Goal: Check status: Check status

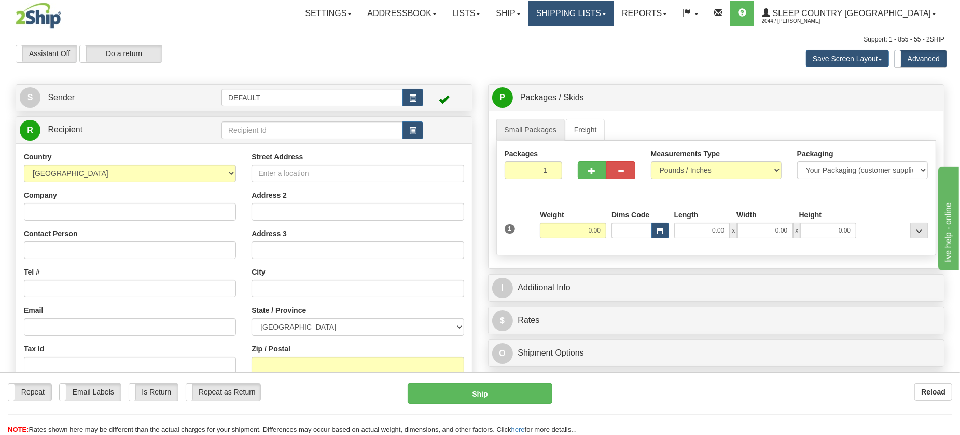
click at [614, 15] on link "Shipping lists" at bounding box center [572, 14] width 86 height 26
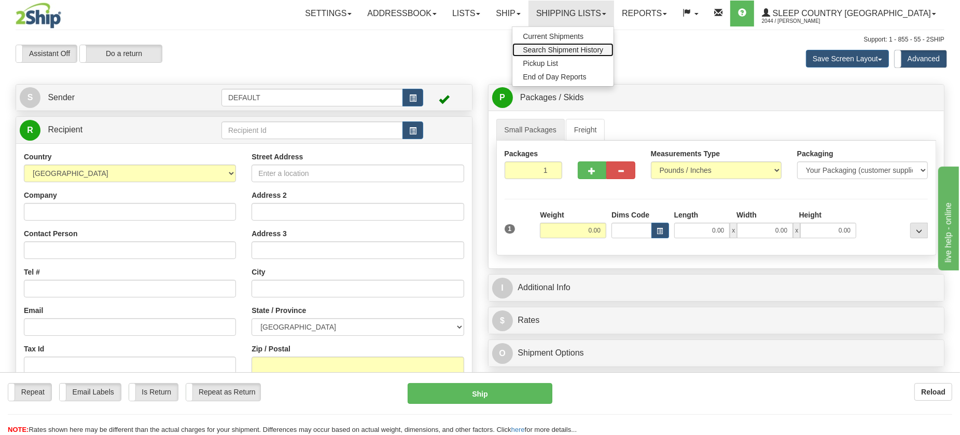
click at [603, 49] on span "Search Shipment History" at bounding box center [563, 50] width 80 height 8
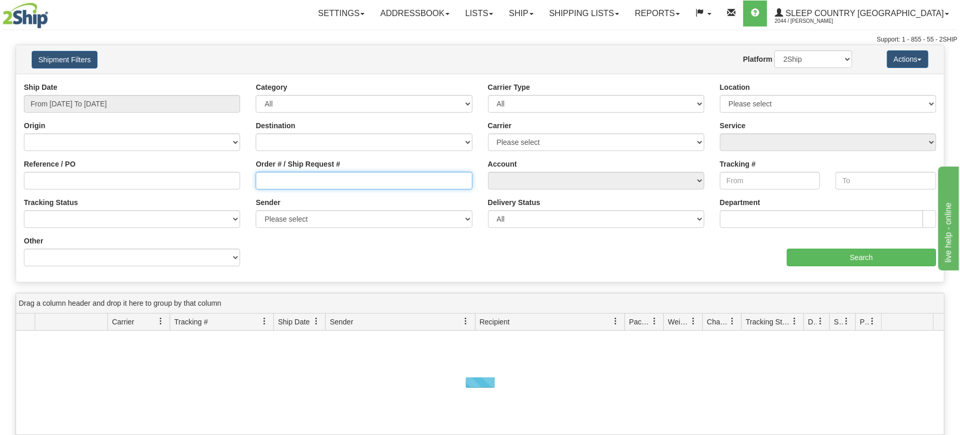
click at [328, 182] on input "Order # / Ship Request #" at bounding box center [364, 181] width 216 height 18
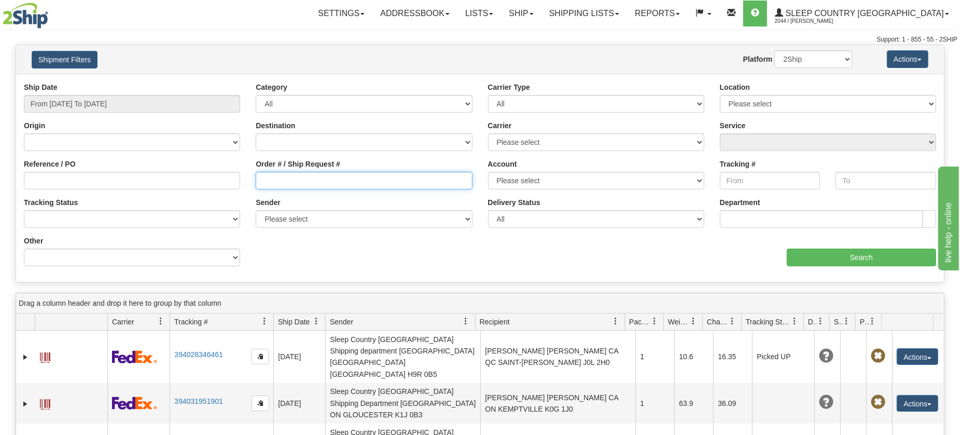
click at [284, 178] on input "Order # / Ship Request #" at bounding box center [364, 181] width 216 height 18
paste input "9007I136944"
type input "9007I136944"
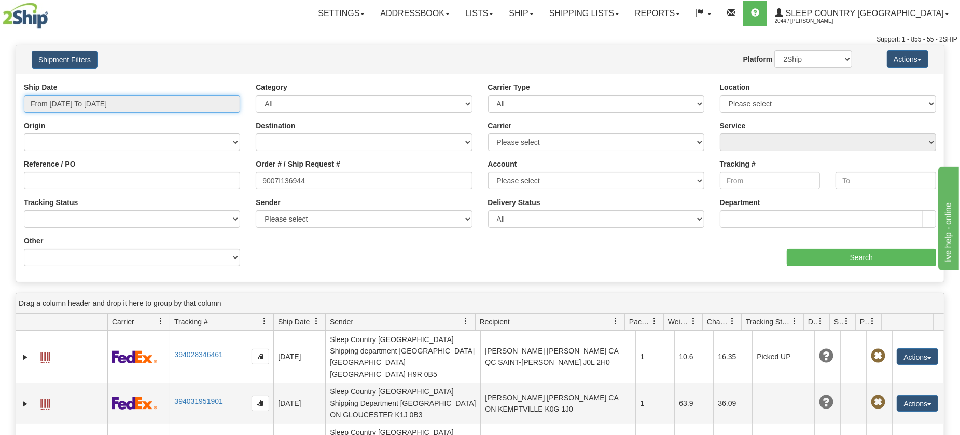
click at [89, 103] on input "From 10/07/2025 To 10/08/2025" at bounding box center [132, 104] width 216 height 18
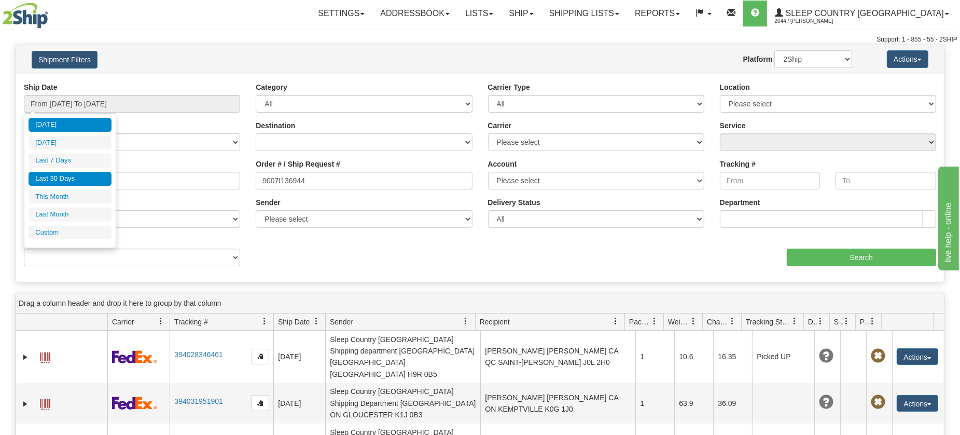
click at [70, 178] on li "Last 30 Days" at bounding box center [70, 179] width 83 height 14
type input "From 09/09/2025 To 10/08/2025"
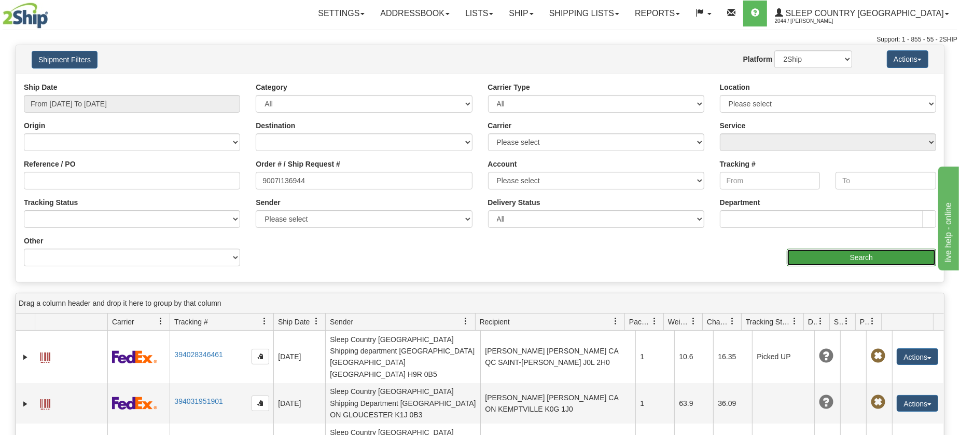
click at [808, 260] on input "Search" at bounding box center [861, 257] width 149 height 18
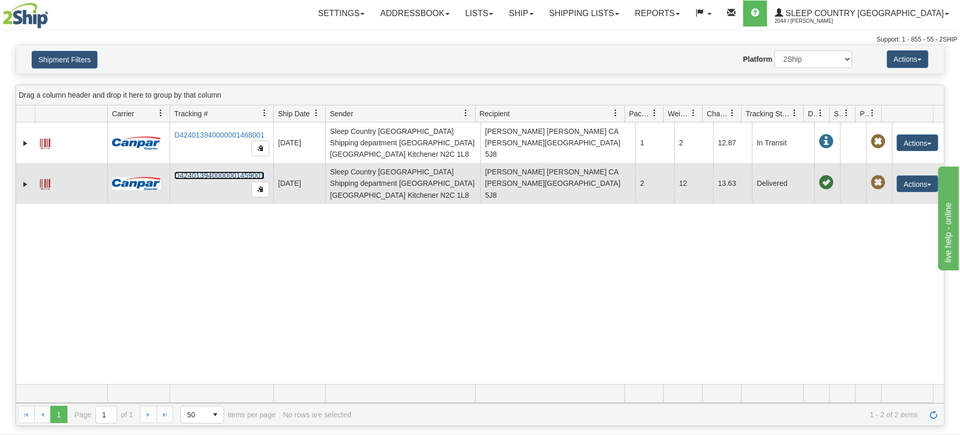
click at [210, 171] on link "D424013940000001459001" at bounding box center [219, 175] width 90 height 8
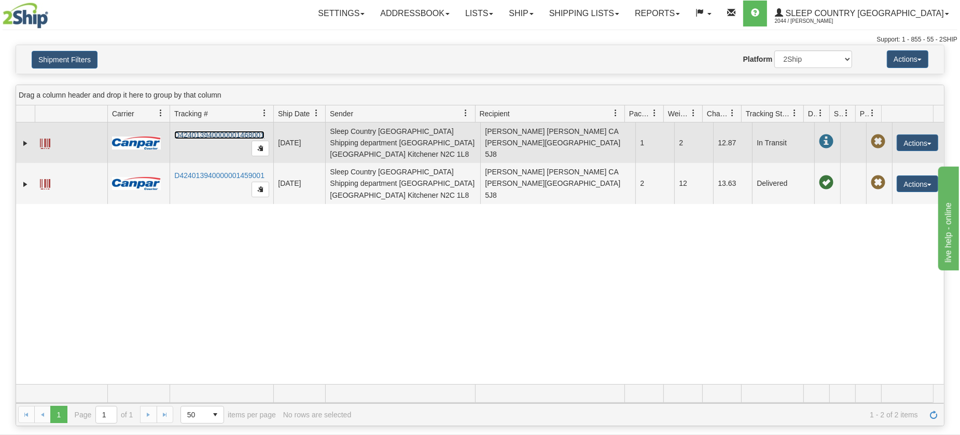
click at [219, 131] on link "D424013940000001468001" at bounding box center [219, 135] width 90 height 8
click at [904, 141] on button "Actions" at bounding box center [917, 142] width 41 height 17
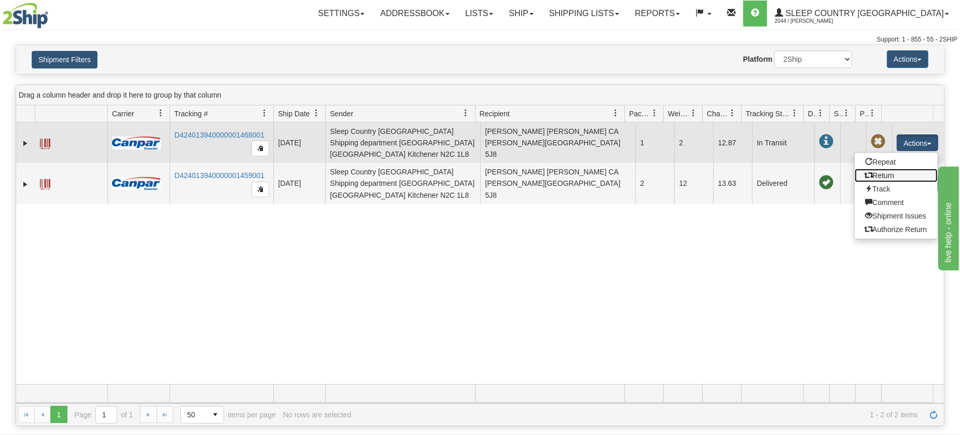
click at [878, 172] on link "Return" at bounding box center [896, 175] width 83 height 13
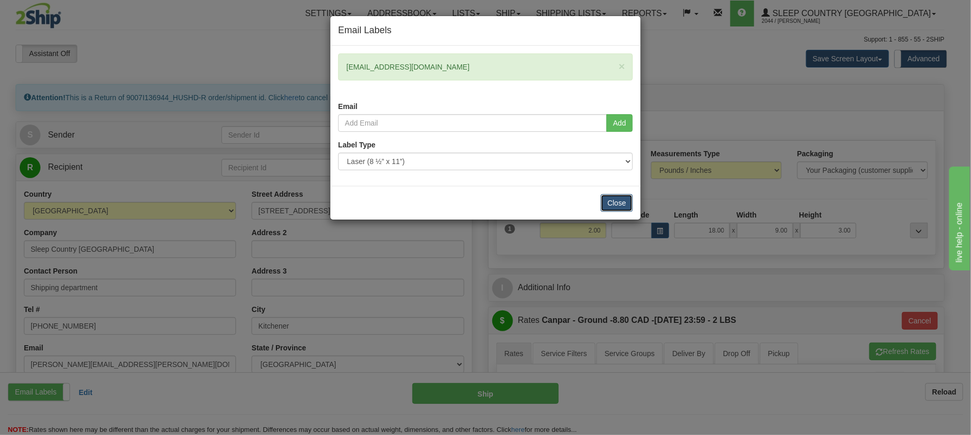
click at [625, 203] on button "Close" at bounding box center [617, 203] width 32 height 18
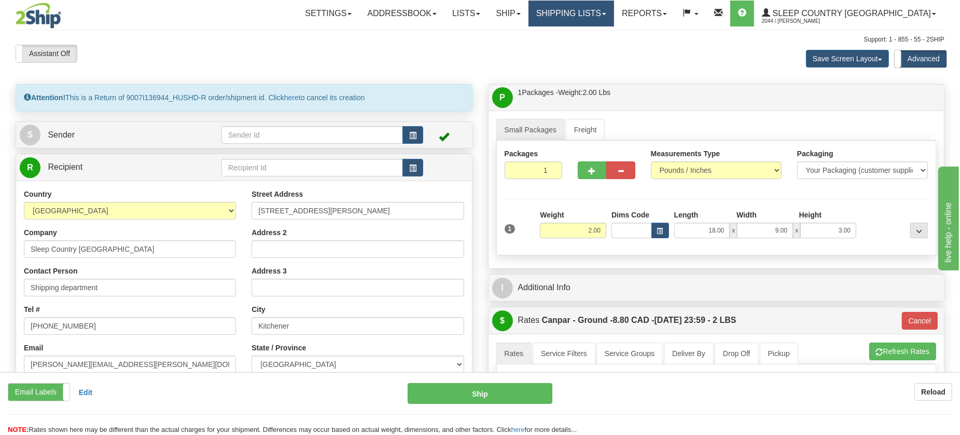
click at [614, 11] on link "Shipping lists" at bounding box center [572, 14] width 86 height 26
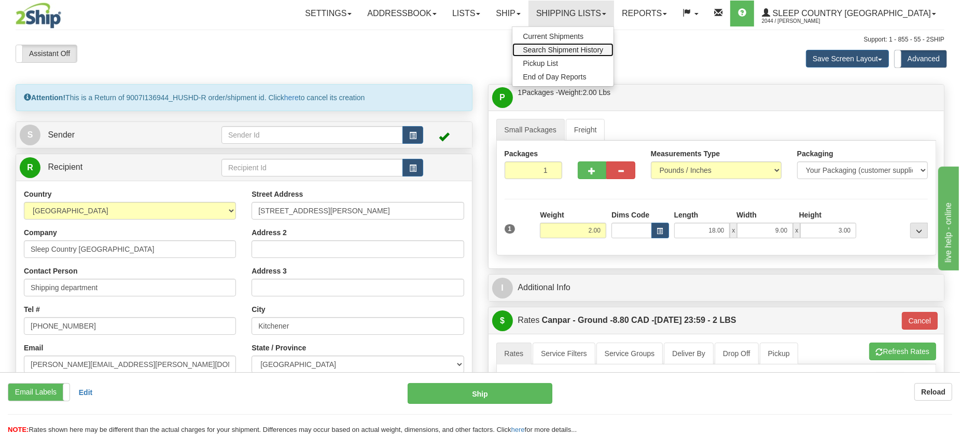
click at [603, 52] on span "Search Shipment History" at bounding box center [563, 50] width 80 height 8
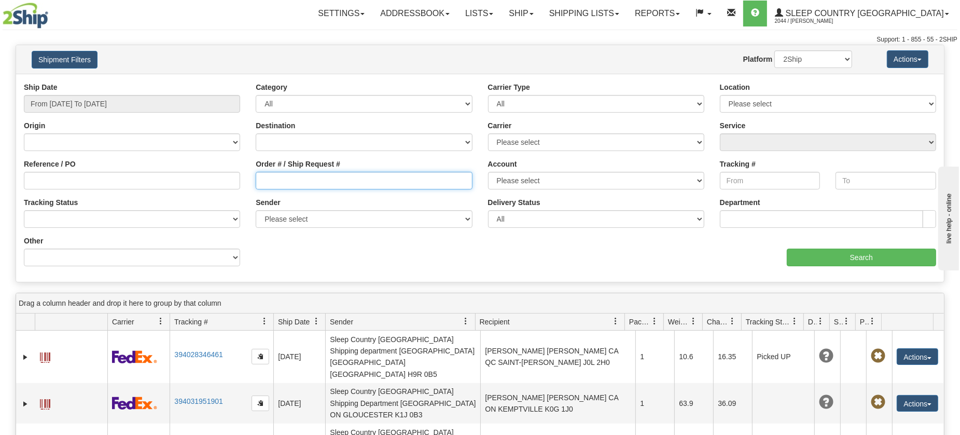
click at [301, 179] on input "Order # / Ship Request #" at bounding box center [364, 181] width 216 height 18
paste input "9007I136944"
type input "9007I136944"
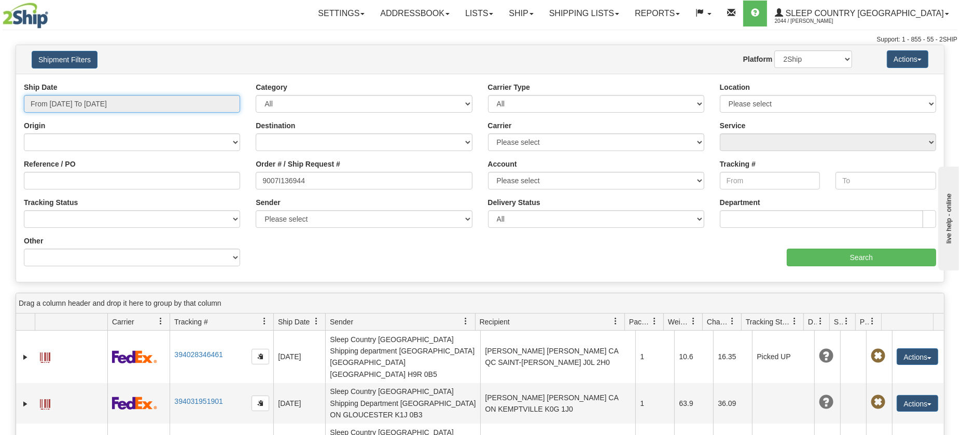
click at [108, 102] on input "From 10/07/2025 To 10/08/2025" at bounding box center [132, 104] width 216 height 18
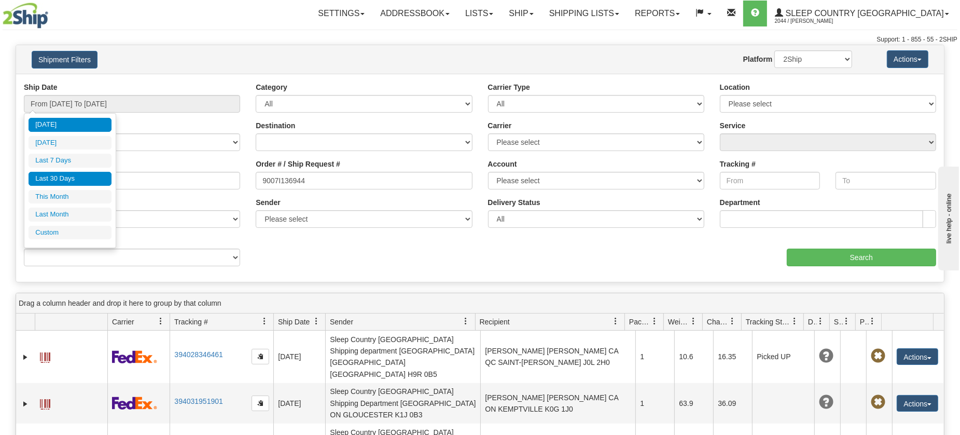
click at [71, 175] on li "Last 30 Days" at bounding box center [70, 179] width 83 height 14
type input "From 09/09/2025 To 10/08/2025"
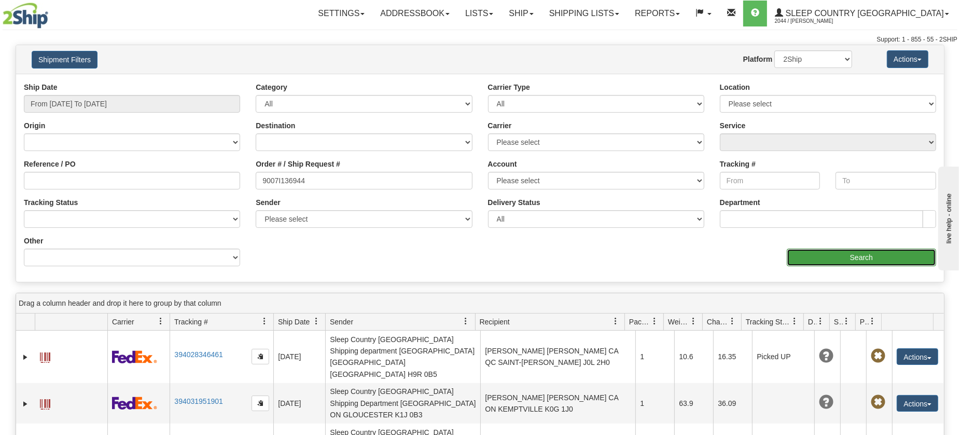
click at [804, 252] on input "Search" at bounding box center [861, 257] width 149 height 18
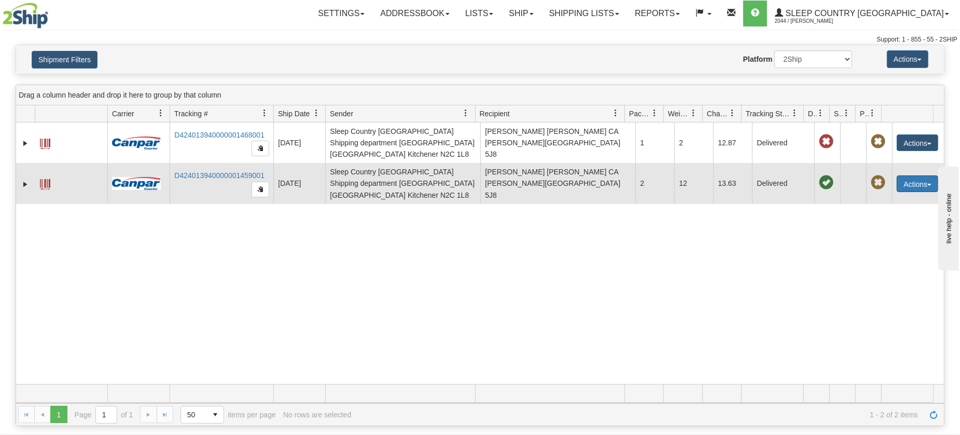
click at [898, 175] on button "Actions" at bounding box center [917, 183] width 41 height 17
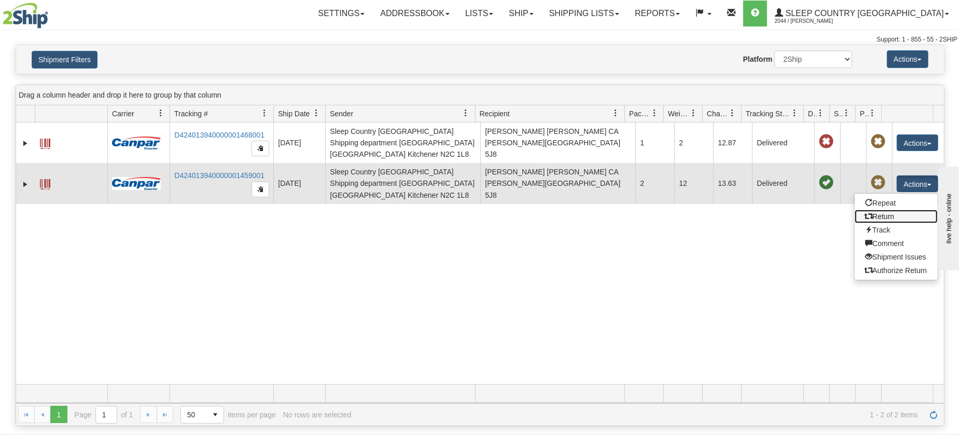
click at [885, 210] on link "Return" at bounding box center [896, 216] width 83 height 13
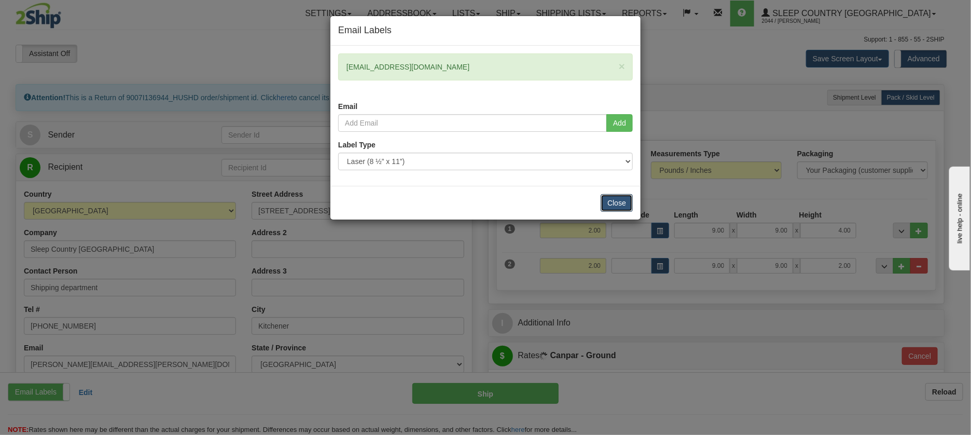
drag, startPoint x: 621, startPoint y: 200, endPoint x: 630, endPoint y: 240, distance: 41.0
click at [620, 200] on button "Close" at bounding box center [617, 203] width 32 height 18
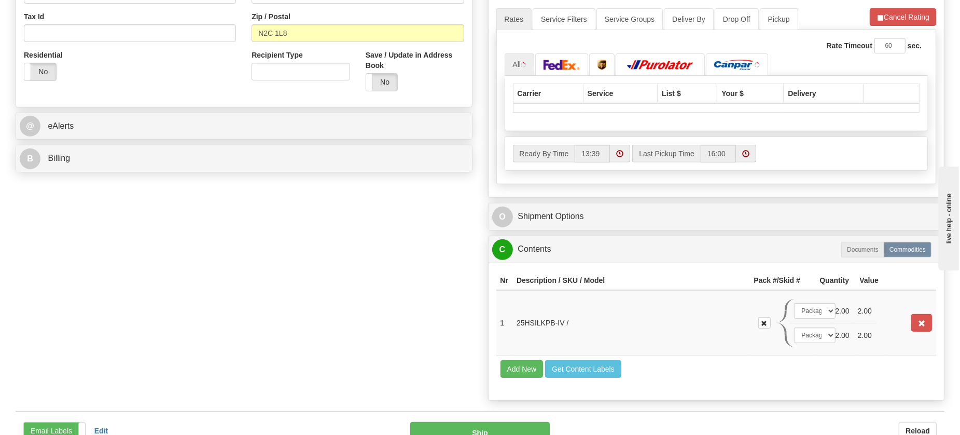
scroll to position [454, 0]
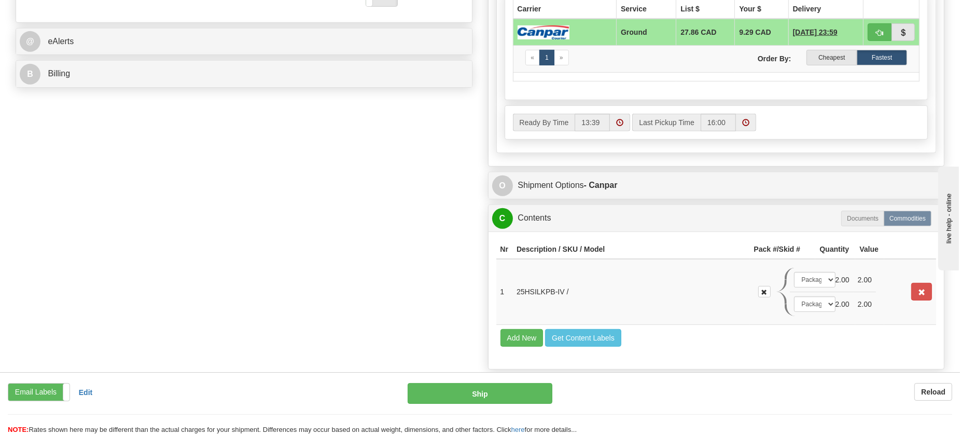
click at [707, 351] on td "Add New Get Content Labels" at bounding box center [716, 337] width 440 height 26
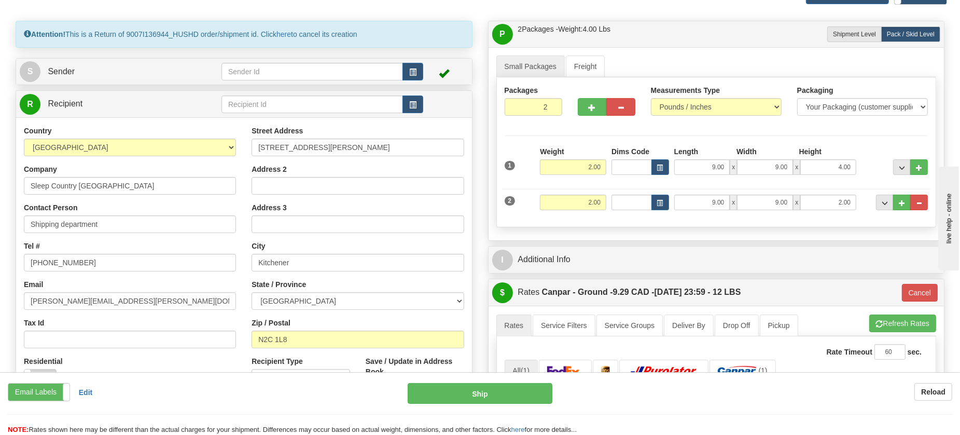
scroll to position [0, 0]
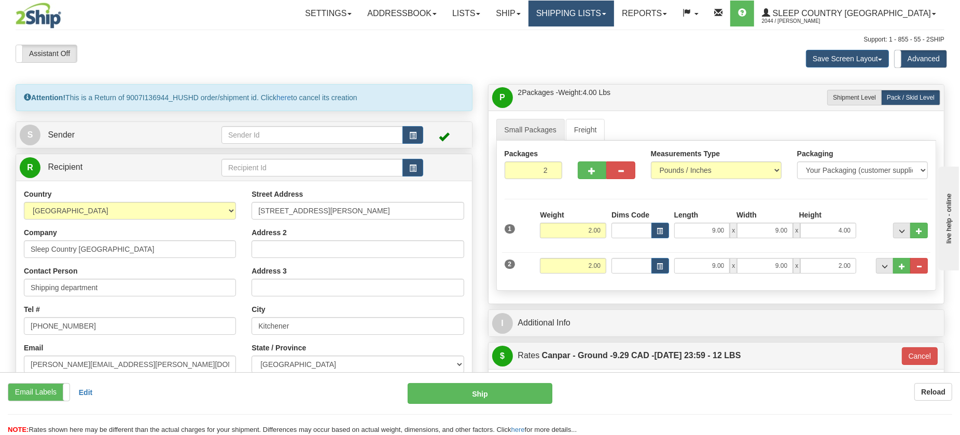
drag, startPoint x: 600, startPoint y: 15, endPoint x: 600, endPoint y: 25, distance: 10.4
click at [600, 15] on link "Shipping lists" at bounding box center [572, 14] width 86 height 26
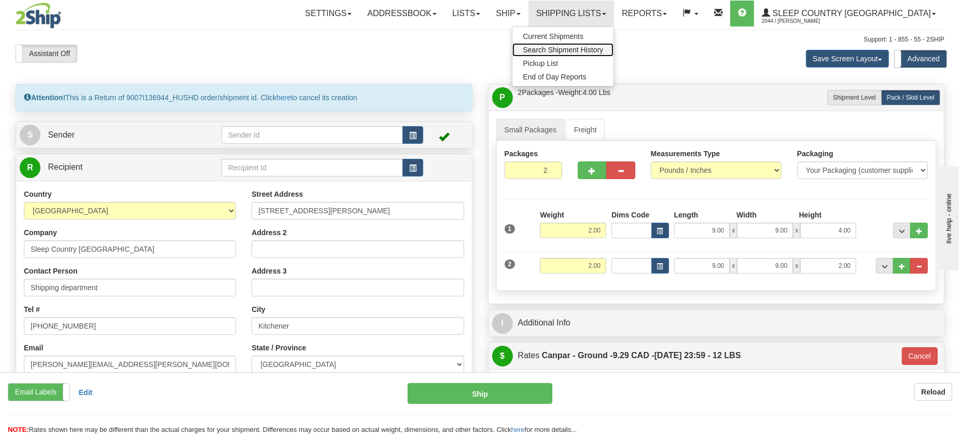
click at [603, 50] on span "Search Shipment History" at bounding box center [563, 50] width 80 height 8
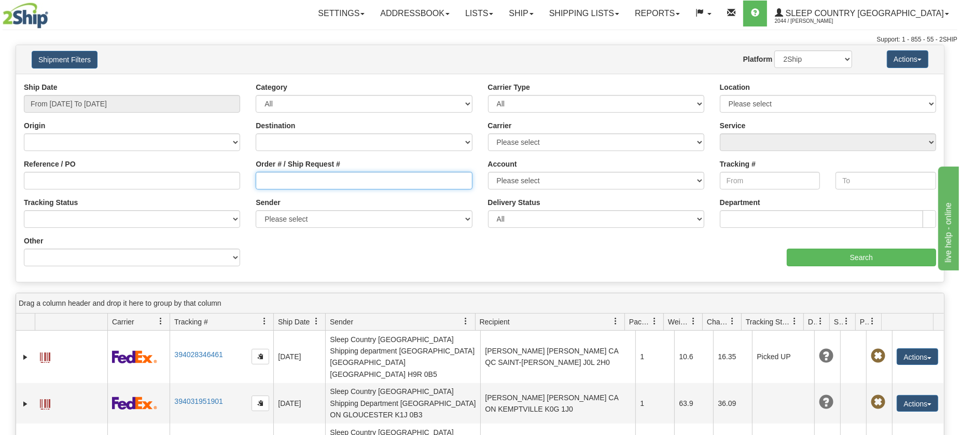
click at [341, 175] on input "Order # / Ship Request #" at bounding box center [364, 181] width 216 height 18
paste input "9007I136944"
type input "9007I136944"
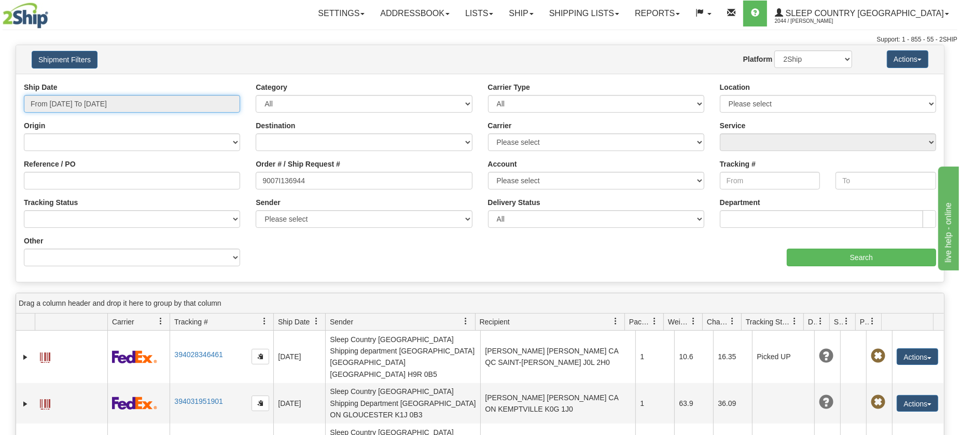
click at [128, 109] on input "From [DATE] To [DATE]" at bounding box center [132, 104] width 216 height 18
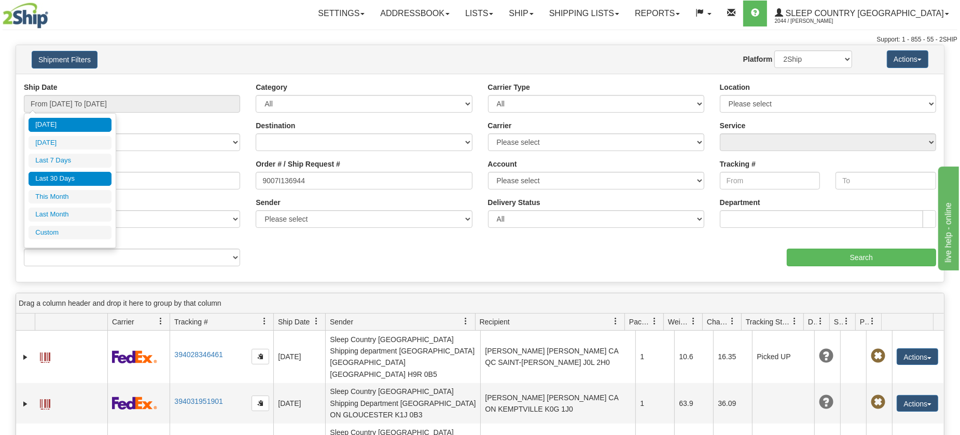
click at [63, 177] on li "Last 30 Days" at bounding box center [70, 179] width 83 height 14
type input "From [DATE] To [DATE]"
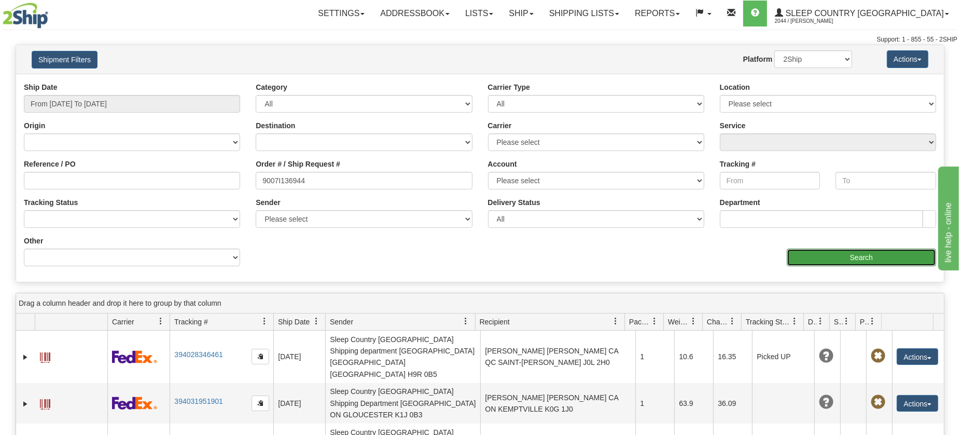
click at [816, 257] on input "Search" at bounding box center [861, 257] width 149 height 18
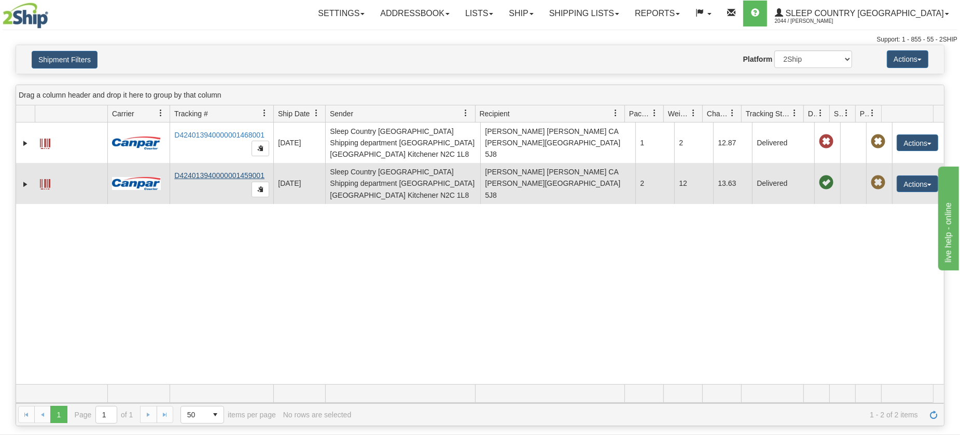
drag, startPoint x: 265, startPoint y: 164, endPoint x: 188, endPoint y: 163, distance: 77.3
click at [188, 163] on td "D424013940000001459001" at bounding box center [222, 183] width 104 height 40
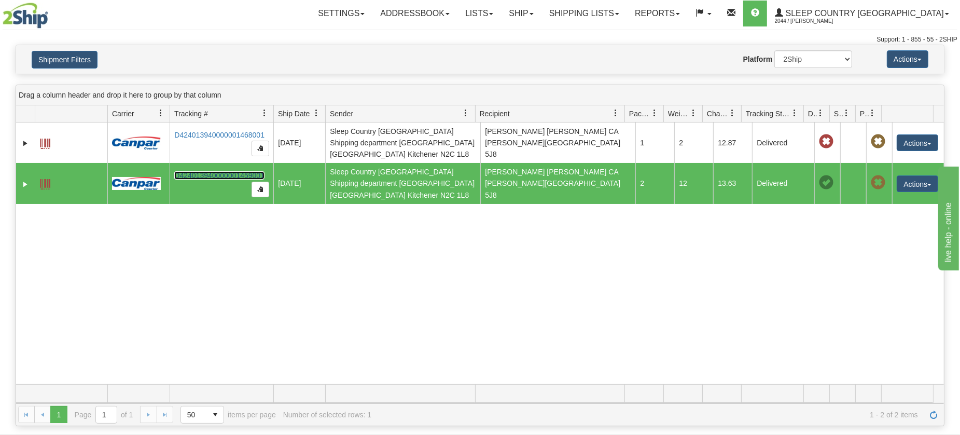
click at [223, 171] on link "D424013940000001459001" at bounding box center [219, 175] width 90 height 8
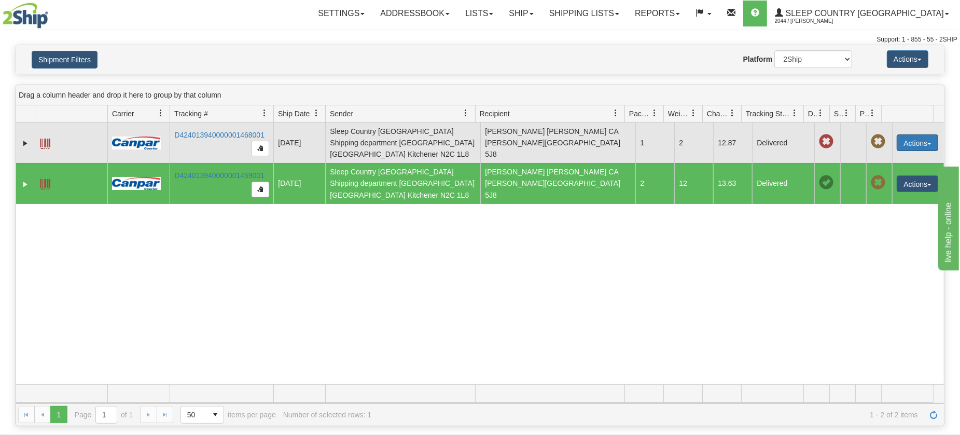
click at [902, 138] on button "Actions" at bounding box center [917, 142] width 41 height 17
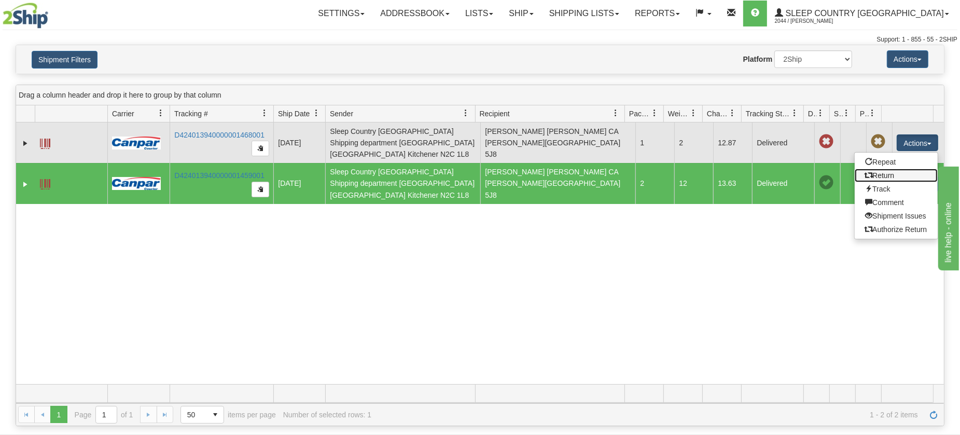
click at [883, 172] on link "Return" at bounding box center [896, 175] width 83 height 13
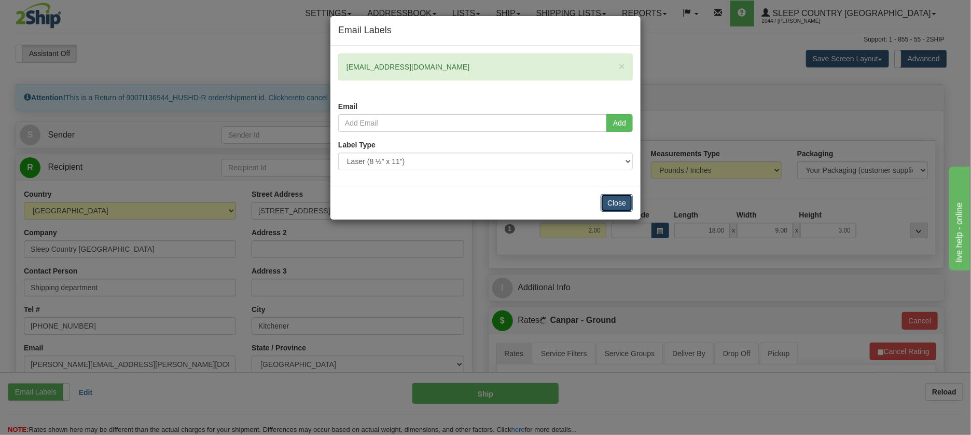
click at [621, 203] on button "Close" at bounding box center [617, 203] width 32 height 18
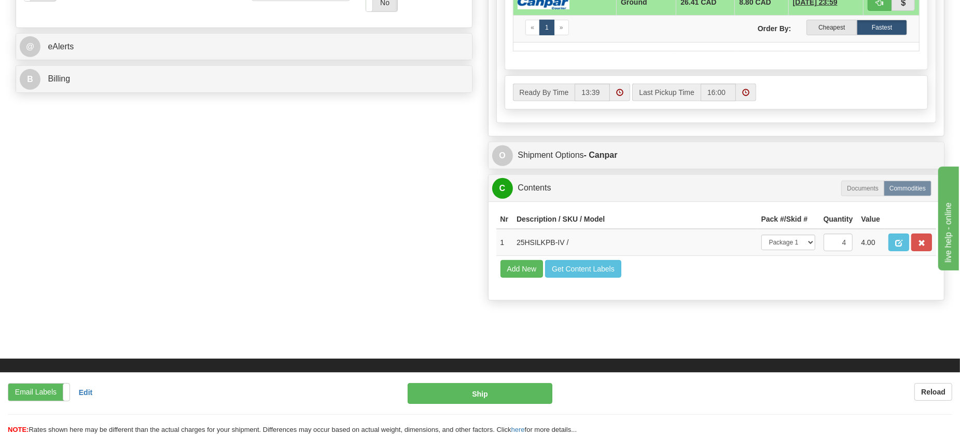
scroll to position [454, 0]
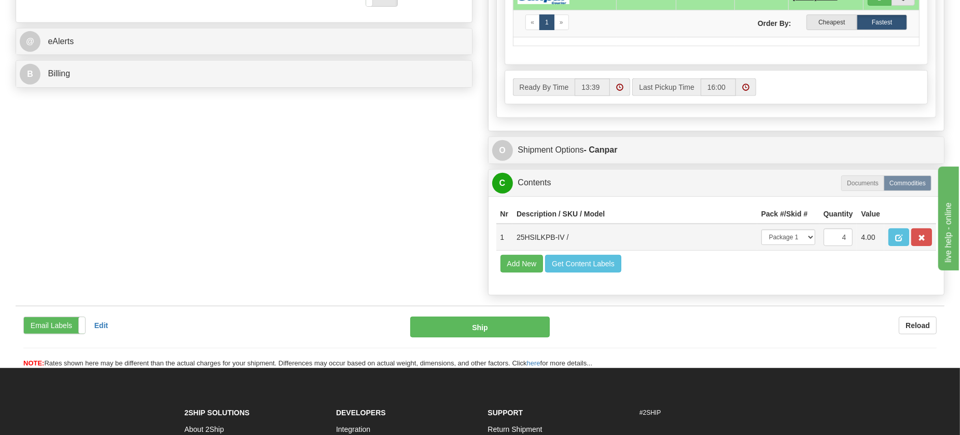
click at [640, 251] on td "25HSILKPB-IV /" at bounding box center [635, 237] width 245 height 27
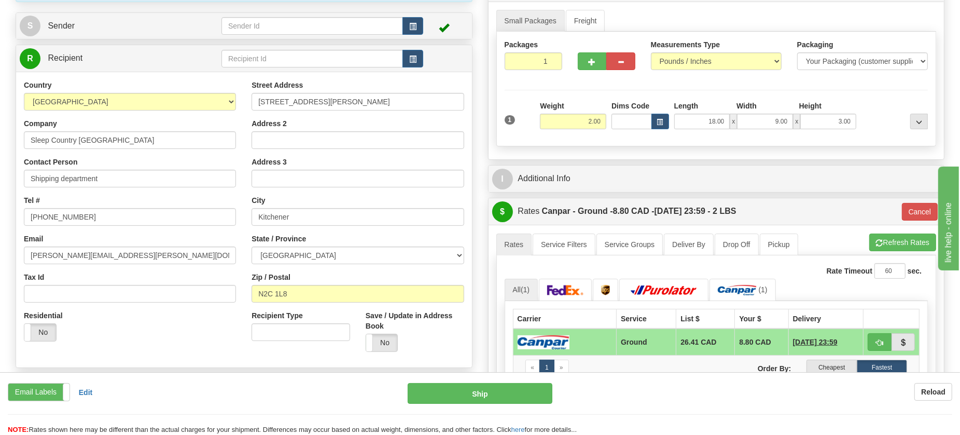
scroll to position [0, 0]
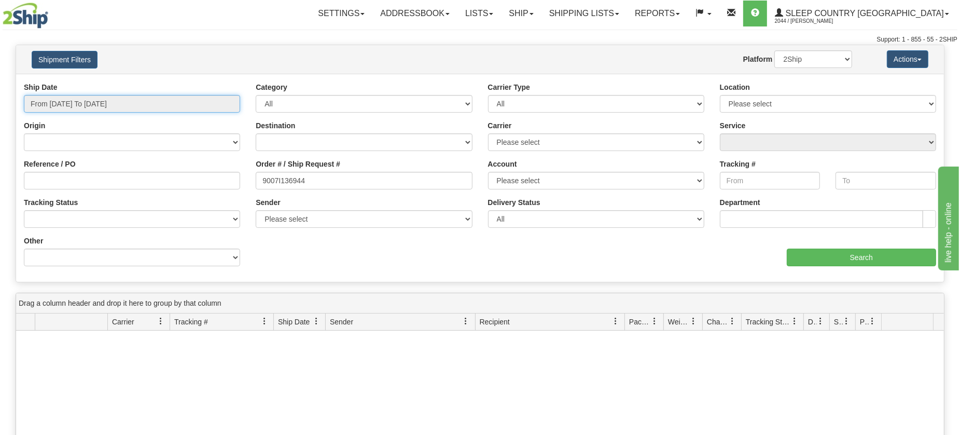
click at [71, 104] on input "From 10/07/2025 To 10/08/2025" at bounding box center [132, 104] width 216 height 18
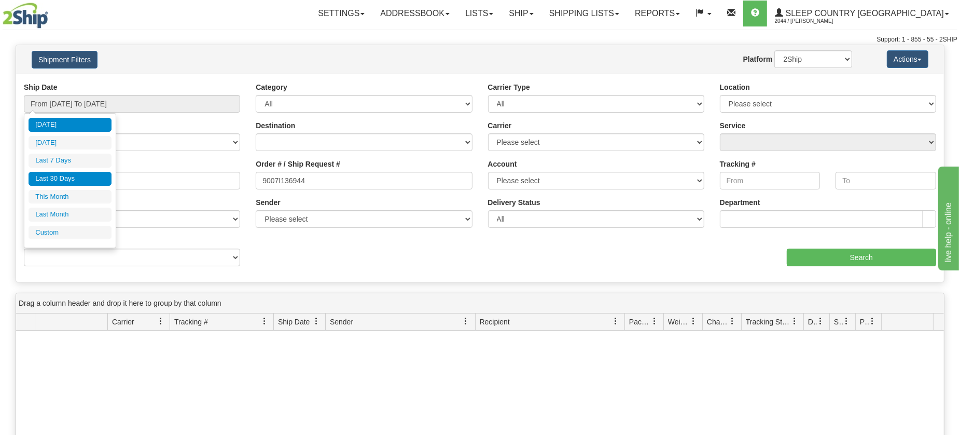
click at [59, 182] on li "Last 30 Days" at bounding box center [70, 179] width 83 height 14
type input "From 09/09/2025 To 10/08/2025"
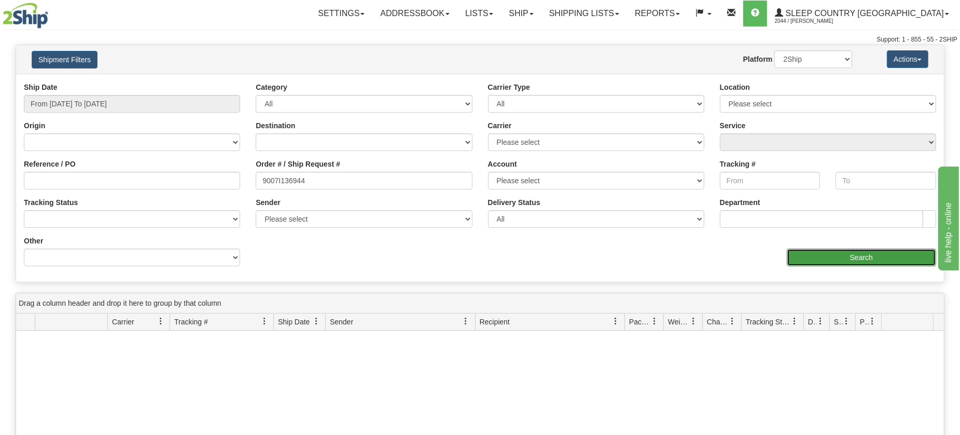
click at [867, 258] on input "Search" at bounding box center [861, 257] width 149 height 18
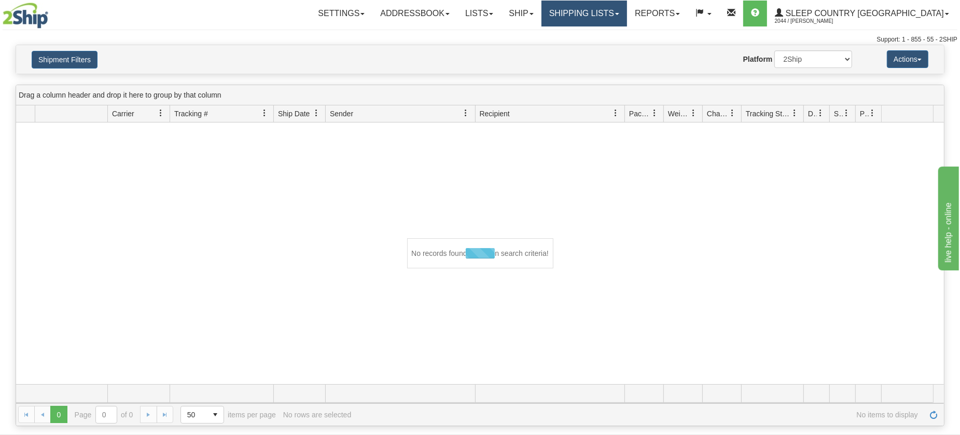
click at [614, 12] on link "Shipping lists" at bounding box center [585, 14] width 86 height 26
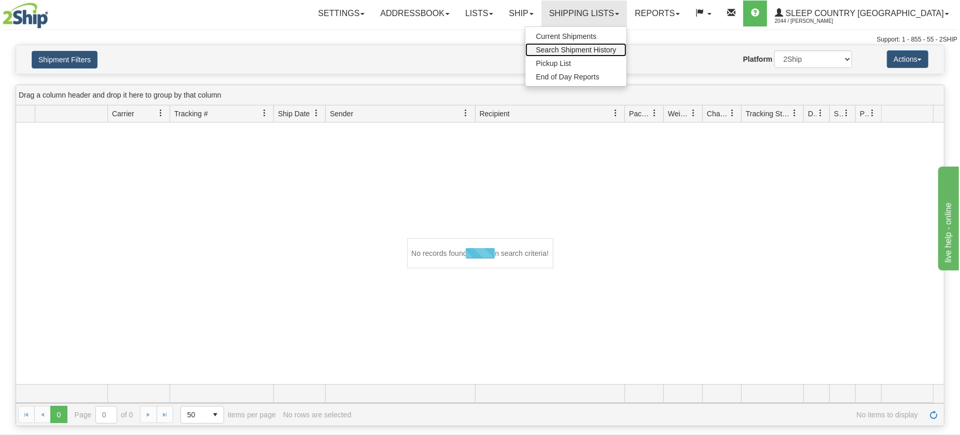
click at [616, 46] on span "Search Shipment History" at bounding box center [576, 50] width 80 height 8
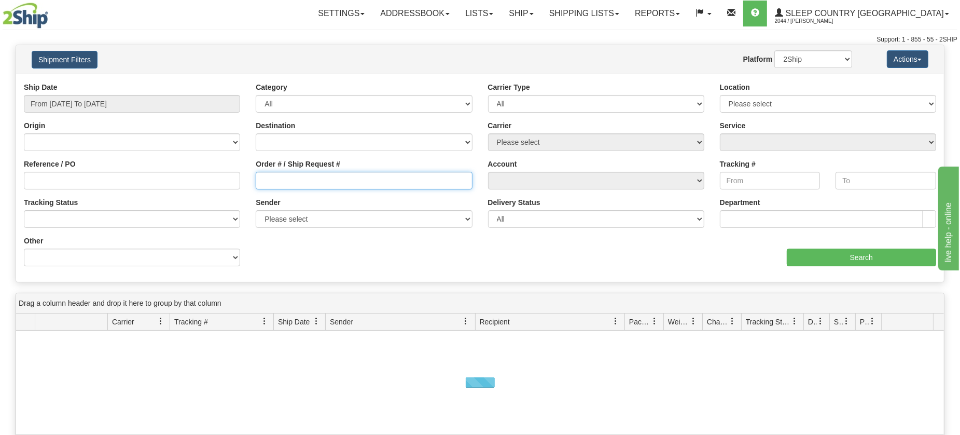
click at [304, 173] on input "Order # / Ship Request #" at bounding box center [364, 181] width 216 height 18
paste input "9007I136944"
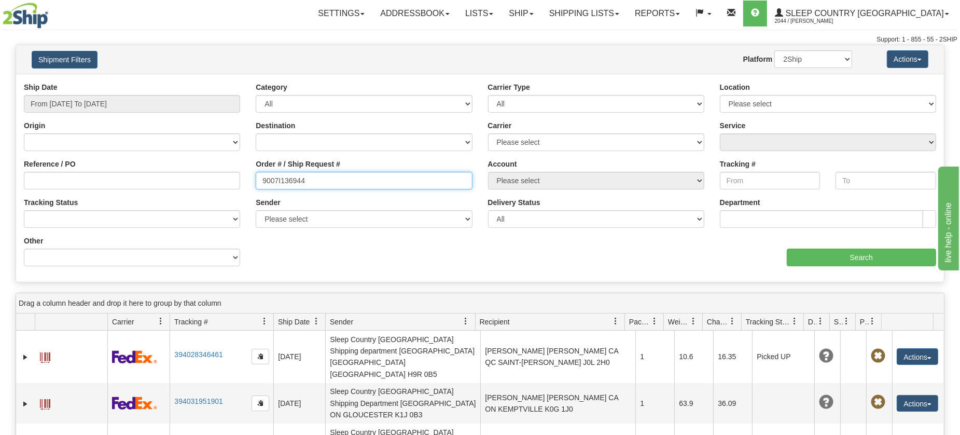
type input "9007I136944"
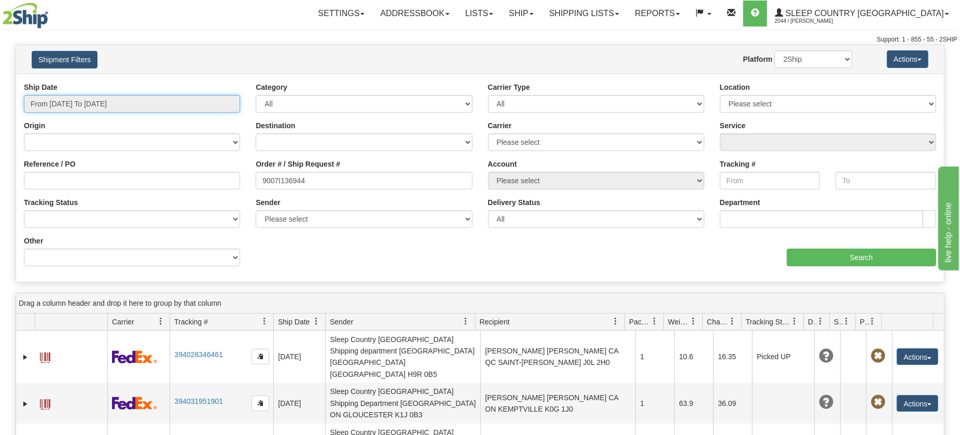
click at [135, 109] on input "From 10/07/2025 To 10/08/2025" at bounding box center [132, 104] width 216 height 18
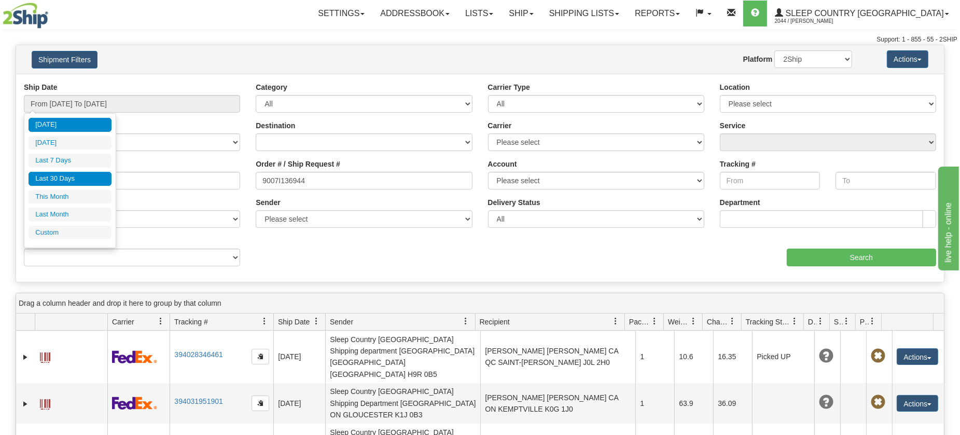
click at [100, 182] on li "Last 30 Days" at bounding box center [70, 179] width 83 height 14
type input "From 09/09/2025 To 10/08/2025"
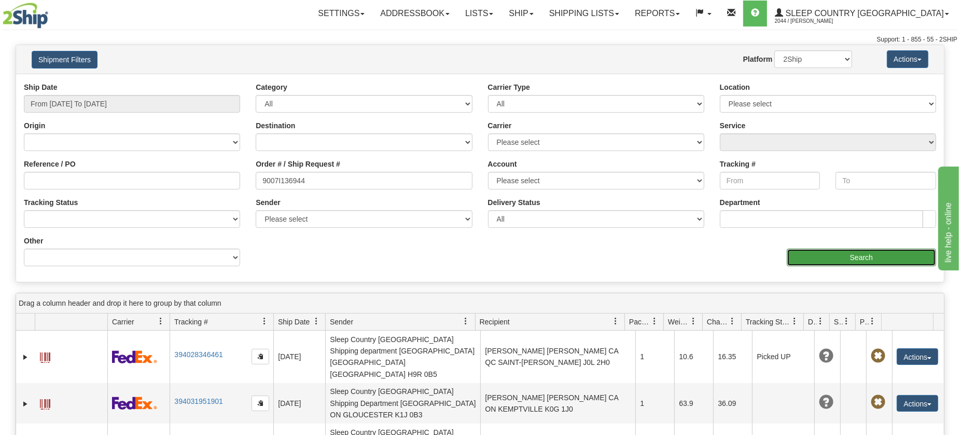
click at [854, 258] on input "Search" at bounding box center [861, 257] width 149 height 18
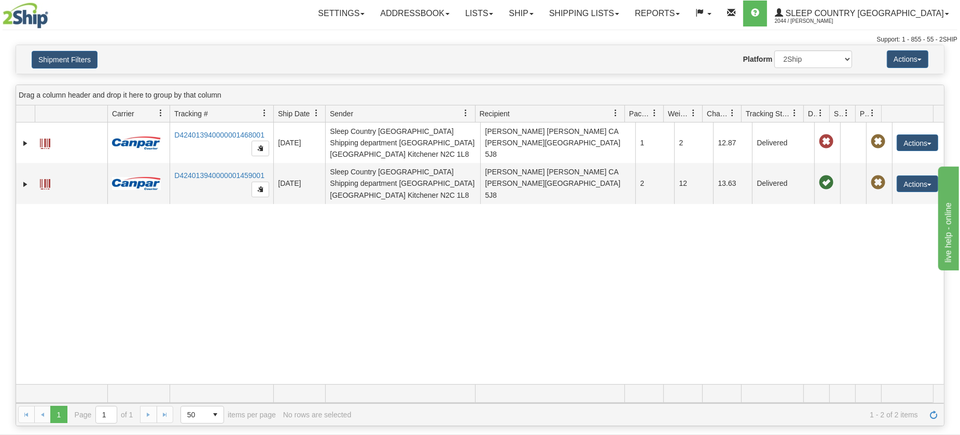
click at [266, 229] on div "31708543 2044 D424013940000001468001 10/02/2025 10/02/2025 12:25:45 PM Sleep Co…" at bounding box center [480, 252] width 928 height 261
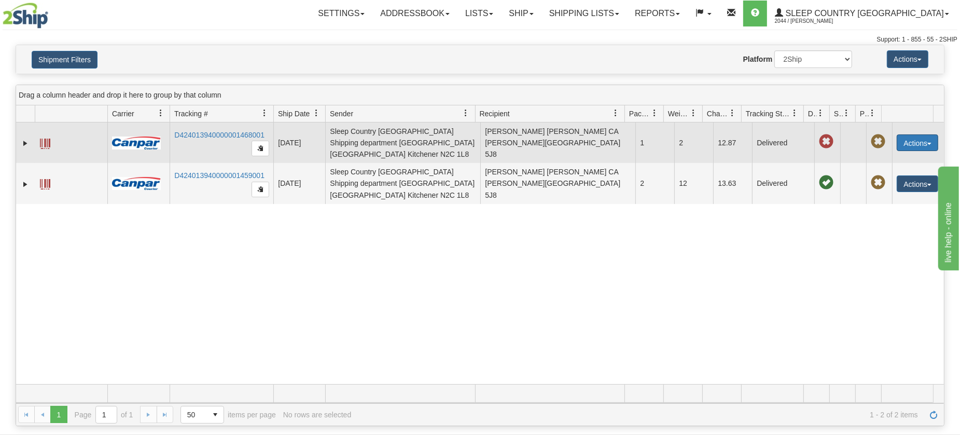
click at [906, 140] on button "Actions" at bounding box center [917, 142] width 41 height 17
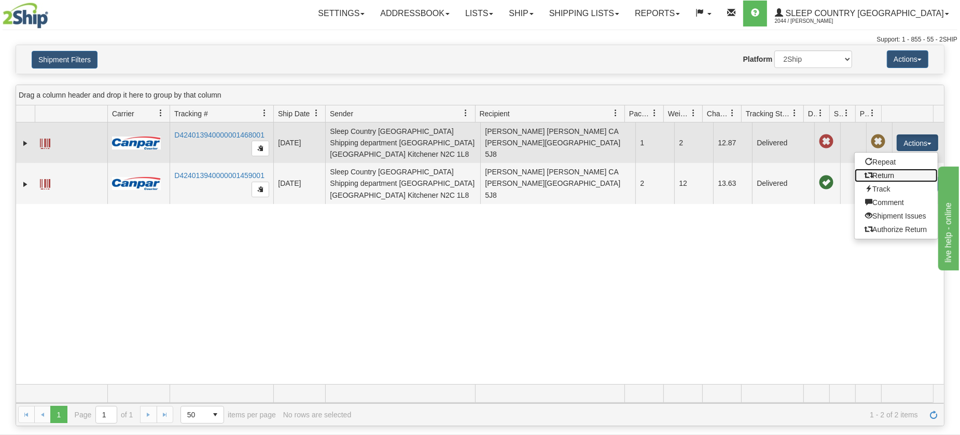
click at [885, 171] on link "Return" at bounding box center [896, 175] width 83 height 13
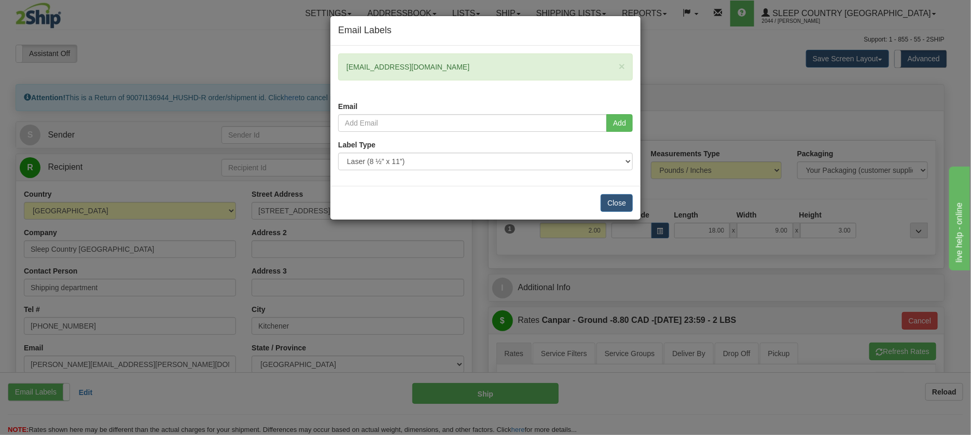
drag, startPoint x: 420, startPoint y: 68, endPoint x: 342, endPoint y: 66, distance: 77.9
click at [342, 66] on div "× [EMAIL_ADDRESS][DOMAIN_NAME]" at bounding box center [485, 66] width 295 height 27
copy div "[EMAIL_ADDRESS][DOMAIN_NAME]"
click at [545, 33] on h4 "Email Labels" at bounding box center [485, 30] width 295 height 13
click at [610, 205] on button "Close" at bounding box center [617, 203] width 32 height 18
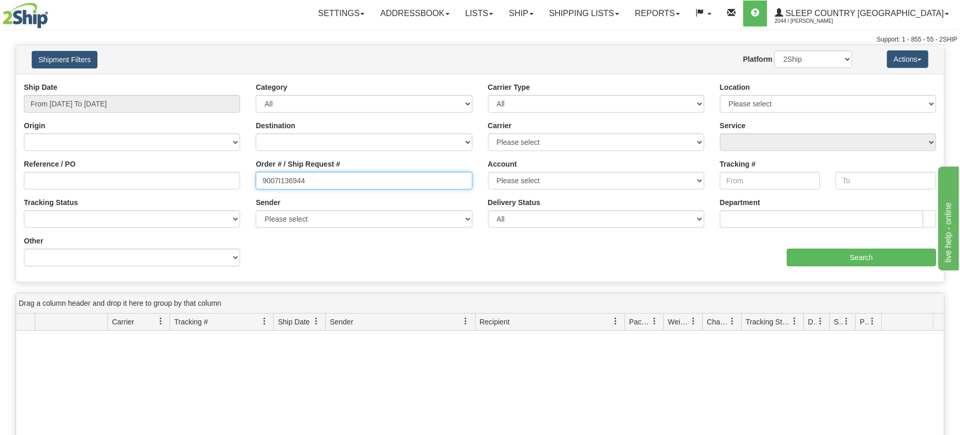
drag, startPoint x: 316, startPoint y: 181, endPoint x: 248, endPoint y: 178, distance: 68.5
click at [249, 178] on div "Order # / Ship Request # 9007I136944" at bounding box center [364, 178] width 232 height 38
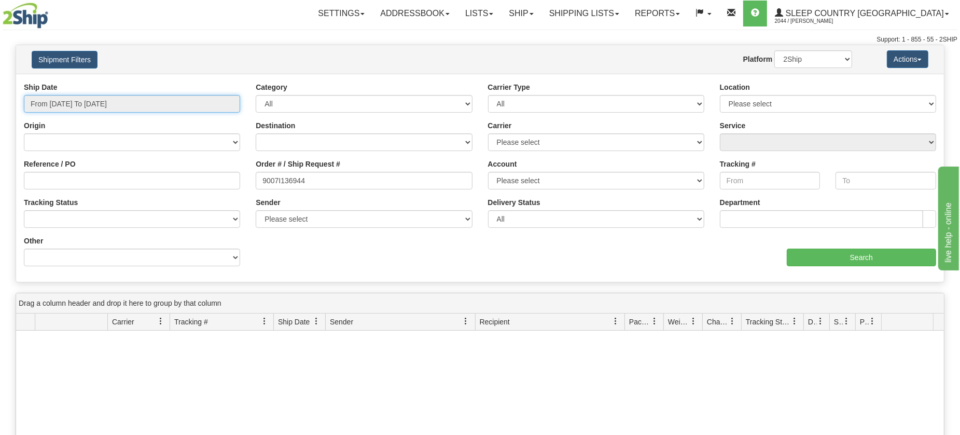
click at [123, 104] on input "From [DATE] To [DATE]" at bounding box center [132, 104] width 216 height 18
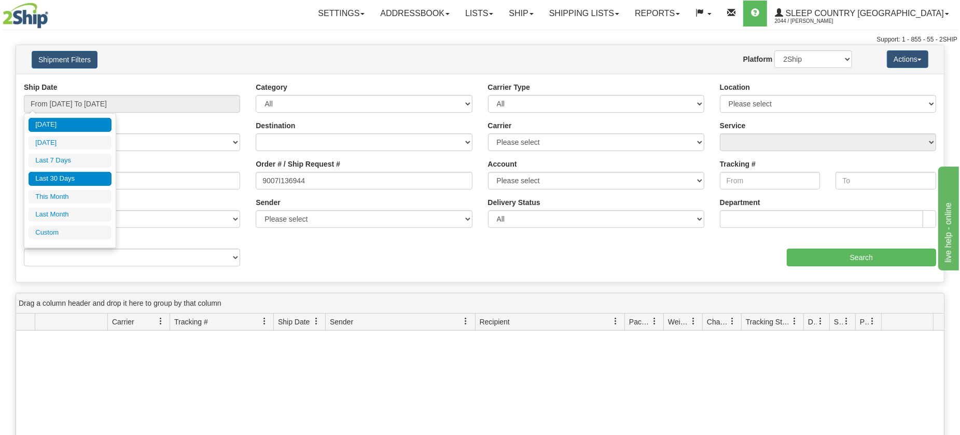
click at [68, 180] on li "Last 30 Days" at bounding box center [70, 179] width 83 height 14
type input "From [DATE] To [DATE]"
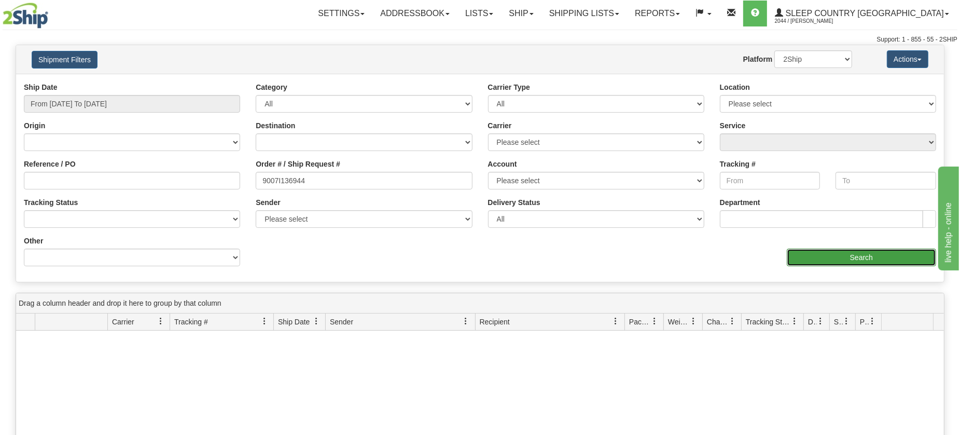
click at [875, 254] on input "Search" at bounding box center [861, 257] width 149 height 18
